Goal: Task Accomplishment & Management: Use online tool/utility

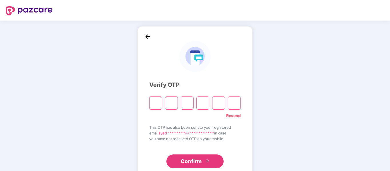
type input "*"
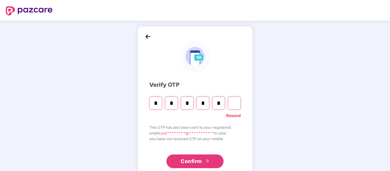
type input "*"
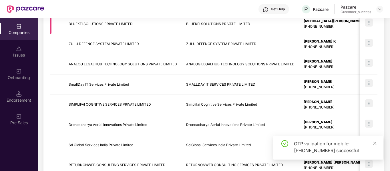
scroll to position [132, 0]
